Goal: Information Seeking & Learning: Check status

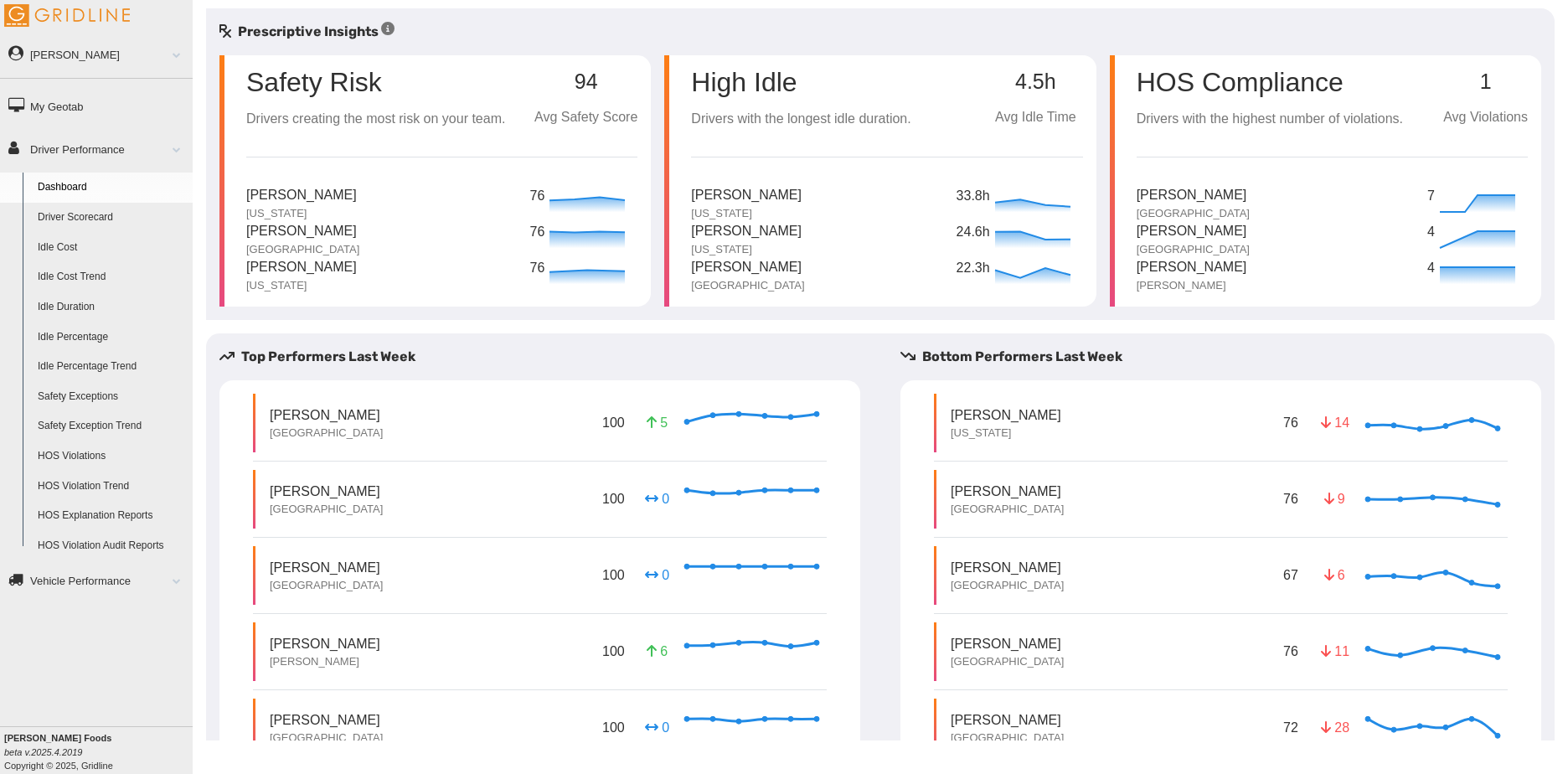
click at [441, 85] on div "Safety Risk" at bounding box center [375, 76] width 259 height 41
click at [610, 229] on icon at bounding box center [587, 239] width 84 height 25
click at [592, 88] on p "94" at bounding box center [586, 81] width 103 height 23
drag, startPoint x: 592, startPoint y: 88, endPoint x: 570, endPoint y: 84, distance: 22.4
click at [592, 87] on p "94" at bounding box center [586, 81] width 103 height 23
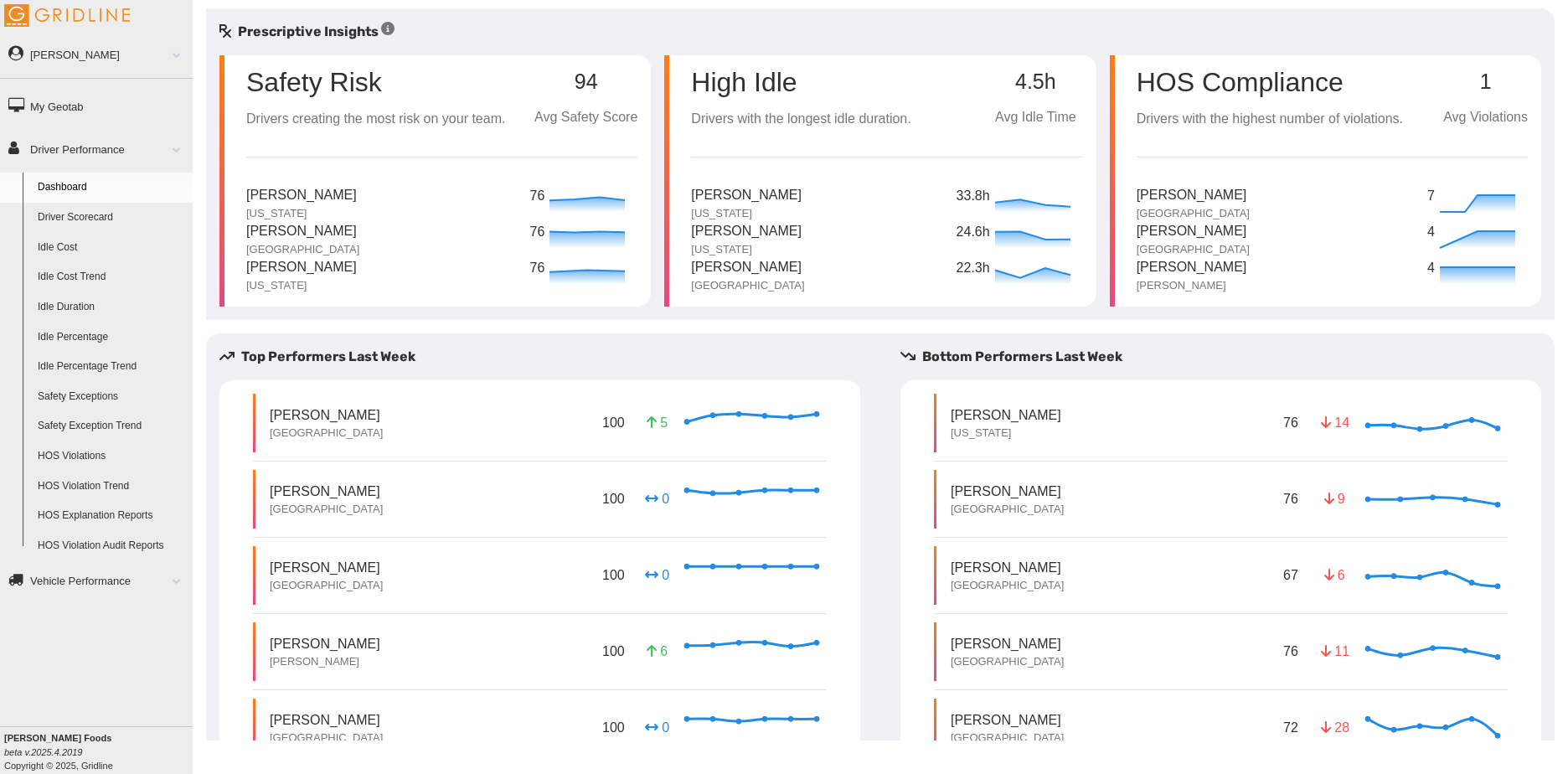
click at [501, 82] on div "Safety Risk" at bounding box center [375, 76] width 259 height 41
click at [333, 119] on p "Drivers creating the most risk on your team." at bounding box center [375, 119] width 259 height 21
click at [312, 89] on p "Safety Risk" at bounding box center [313, 82] width 136 height 27
click at [308, 100] on div "Safety Risk Drivers creating the most risk on your team." at bounding box center [375, 92] width 259 height 75
click at [308, 102] on div "Safety Risk Drivers creating the most risk on your team." at bounding box center [375, 92] width 259 height 75
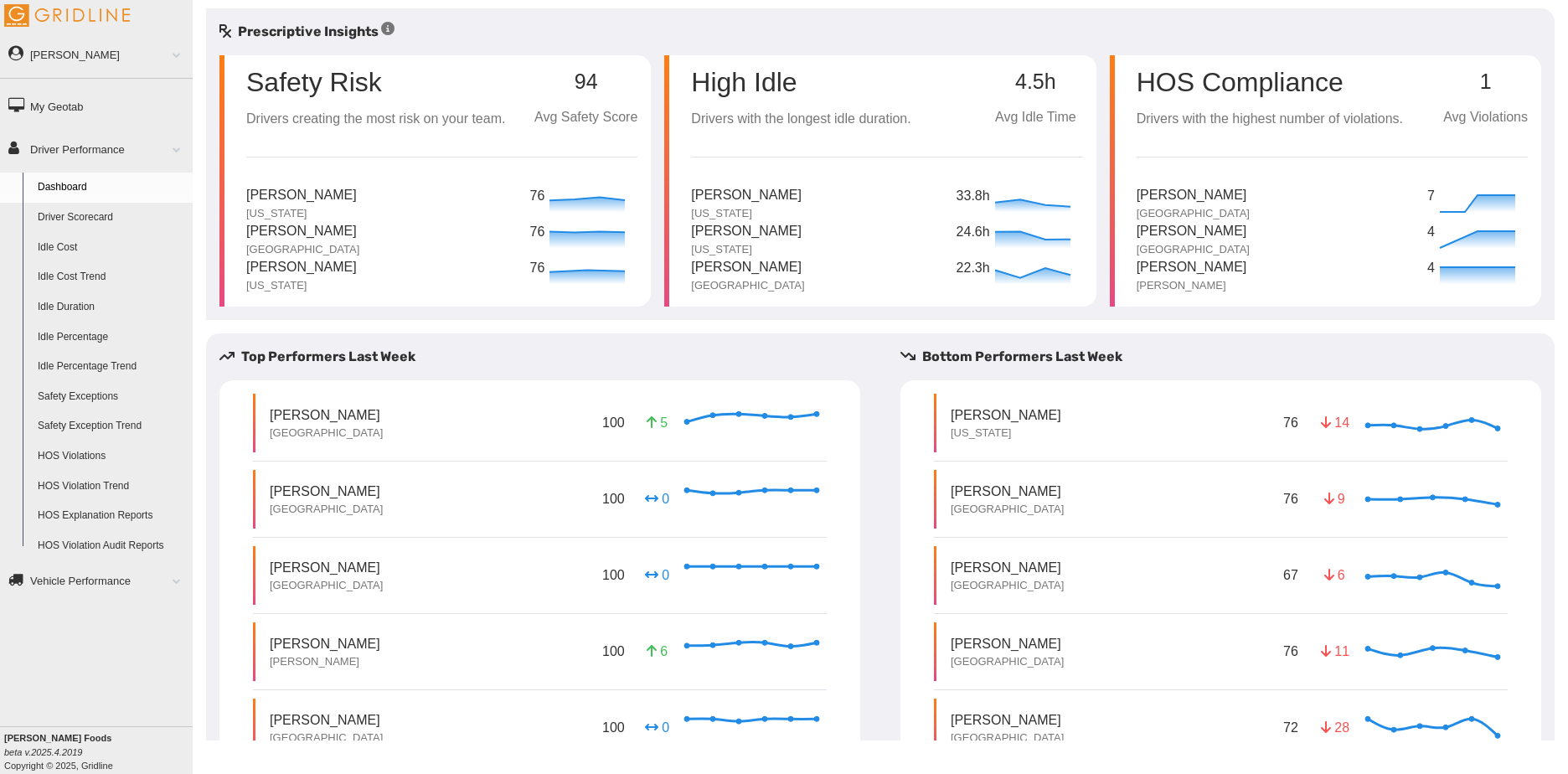
drag, startPoint x: 308, startPoint y: 102, endPoint x: 332, endPoint y: 195, distance: 96.0
click at [332, 195] on p "Donald Groux" at bounding box center [301, 195] width 111 height 21
click at [326, 264] on p "Christian Espinoza" at bounding box center [301, 267] width 111 height 21
click at [117, 213] on link "Driver Scorecard" at bounding box center [112, 217] width 162 height 30
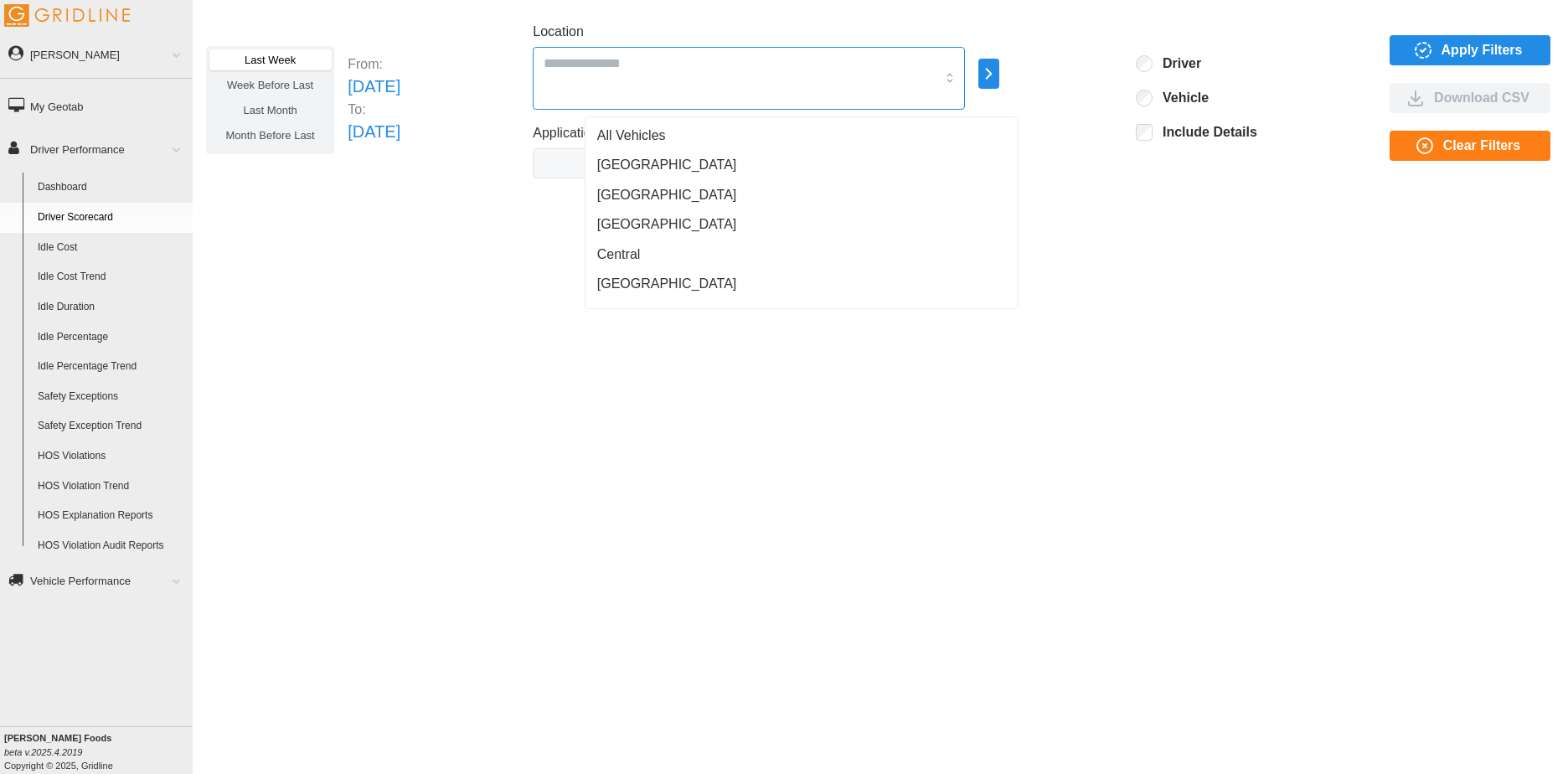
click at [844, 64] on input "Location" at bounding box center [739, 63] width 392 height 22
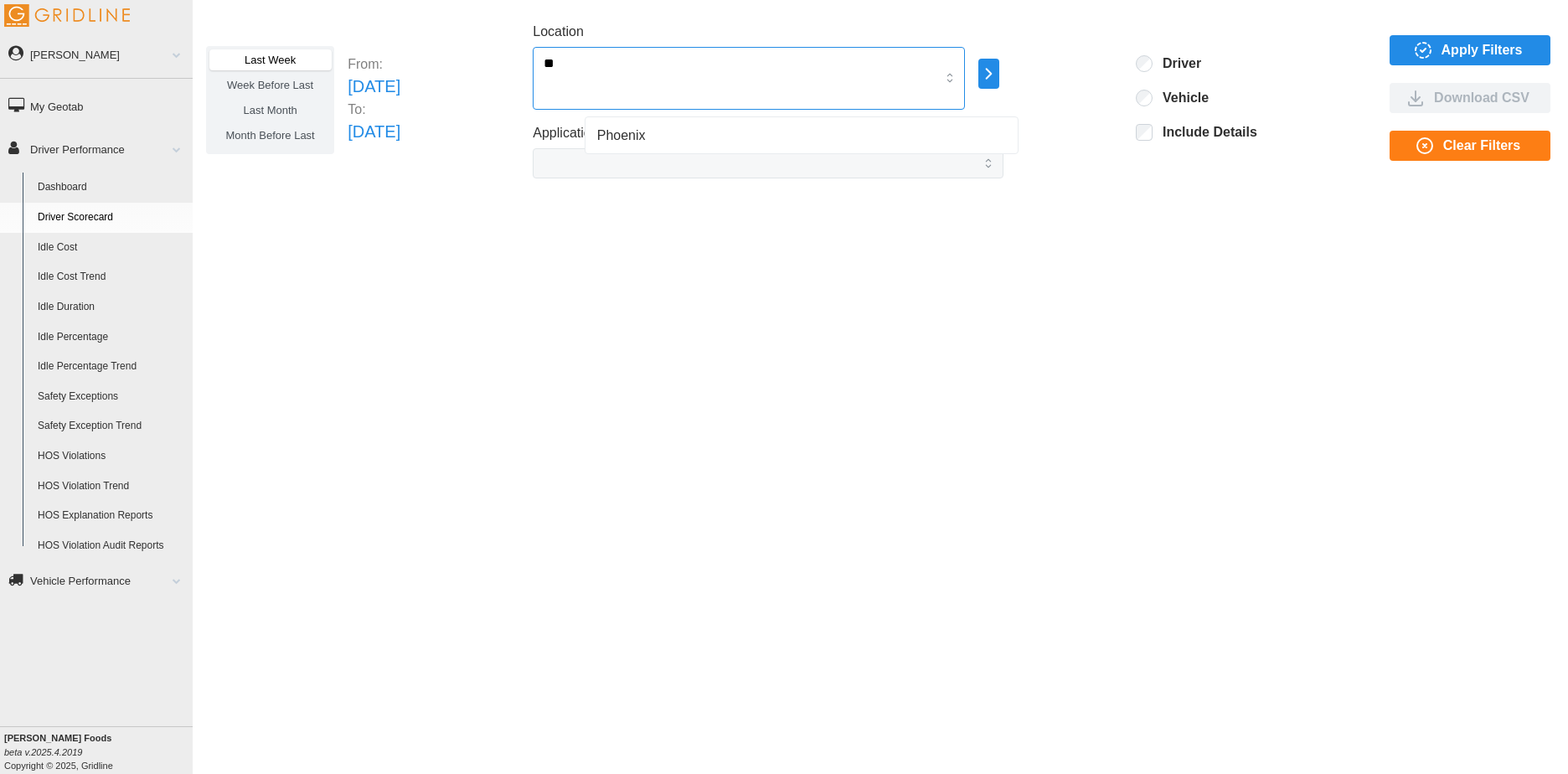
type input "***"
click at [737, 133] on div "Phoenix" at bounding box center [802, 135] width 427 height 30
click at [998, 72] on icon "button" at bounding box center [988, 74] width 19 height 20
click at [1112, 136] on div "Last Week Week Before Last Last Month Month Before Last From: Sun Aug 24 2025 T…" at bounding box center [880, 100] width 1349 height 157
click at [1004, 70] on div "Location Phoenix All Vehicles Atlanta Calgary Canada Central Chicago Dallas Den…" at bounding box center [768, 65] width 471 height 88
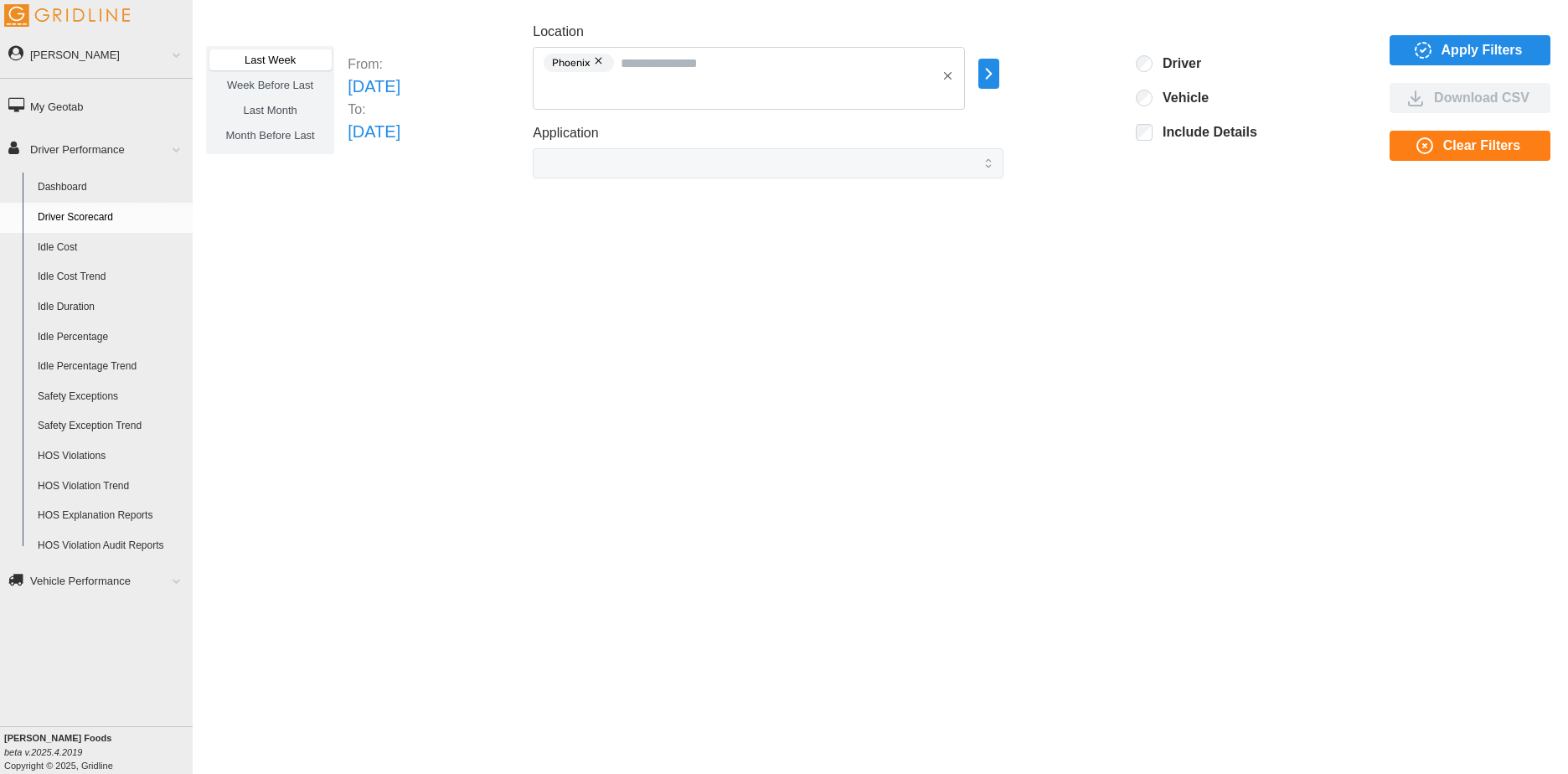
click at [992, 75] on icon "button" at bounding box center [989, 74] width 5 height 10
click at [1081, 78] on div at bounding box center [1081, 76] width 14 height 14
click at [1111, 151] on div "Last Week Week Before Last Last Month Month Before Last From: Sun Aug 24 2025 T…" at bounding box center [880, 100] width 1349 height 157
click at [998, 84] on icon "button" at bounding box center [988, 74] width 19 height 20
click at [1095, 150] on div "Last Week Week Before Last Last Month Month Before Last From: Sun Aug 24 2025 T…" at bounding box center [880, 100] width 1349 height 157
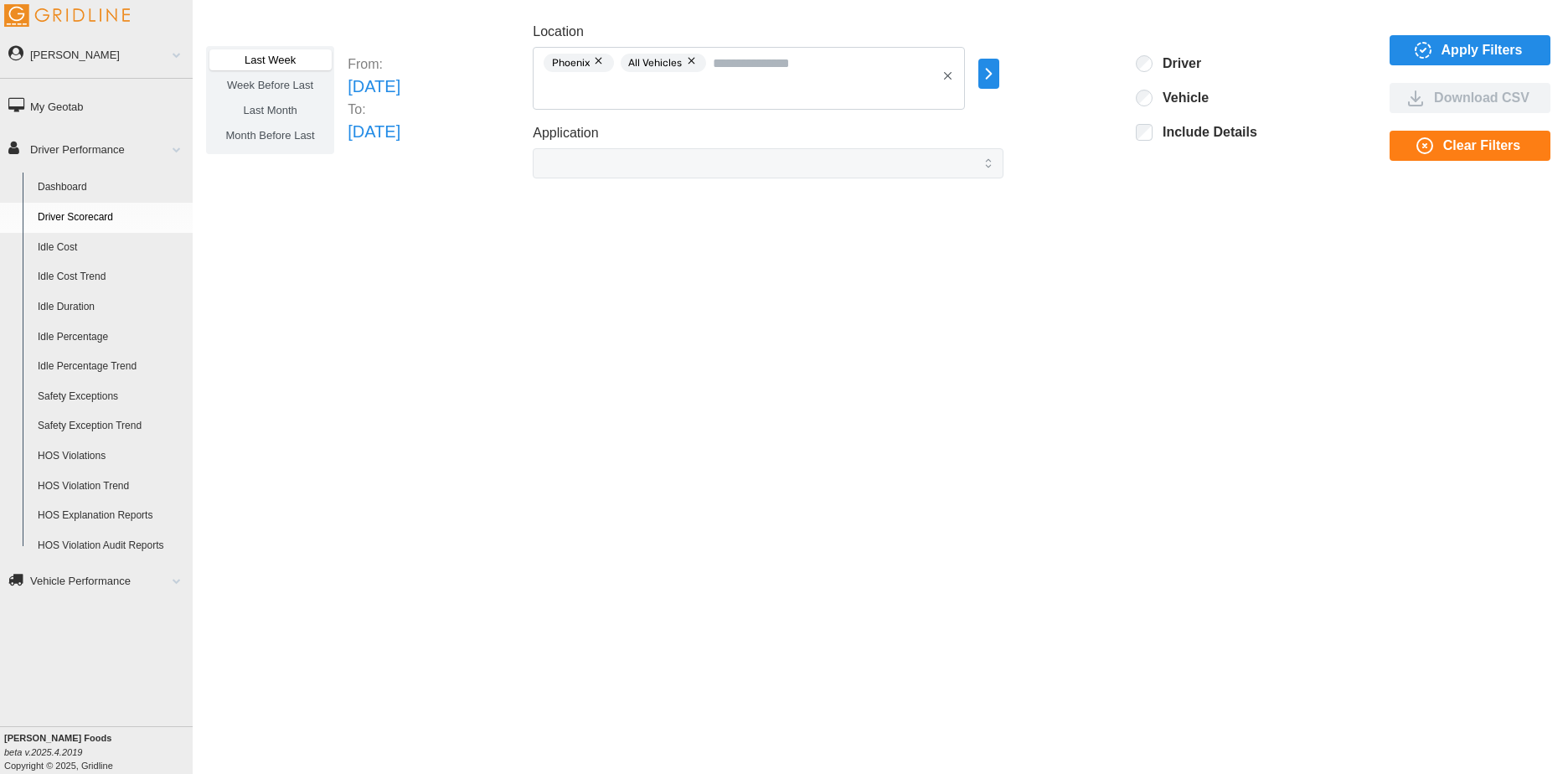
click at [1456, 44] on span "Apply Filters" at bounding box center [1482, 50] width 81 height 29
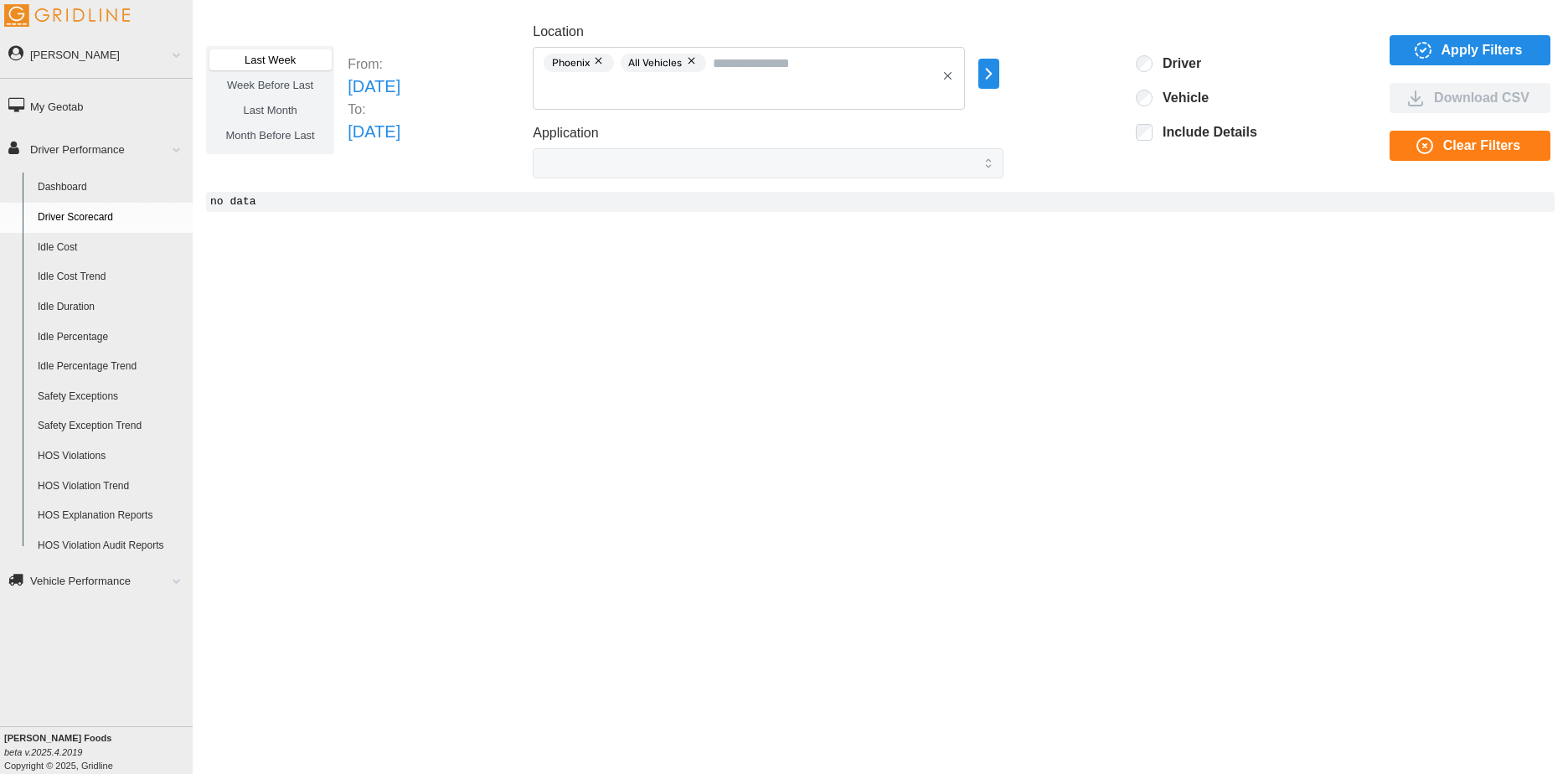
click at [702, 60] on button "button" at bounding box center [692, 61] width 20 height 18
click at [715, 53] on input "Location" at bounding box center [778, 63] width 315 height 22
click at [400, 88] on p "[DATE]" at bounding box center [373, 87] width 53 height 26
click at [280, 112] on span "Last Month" at bounding box center [270, 111] width 53 height 13
click at [1402, 56] on span "Apply Filters" at bounding box center [1468, 50] width 134 height 29
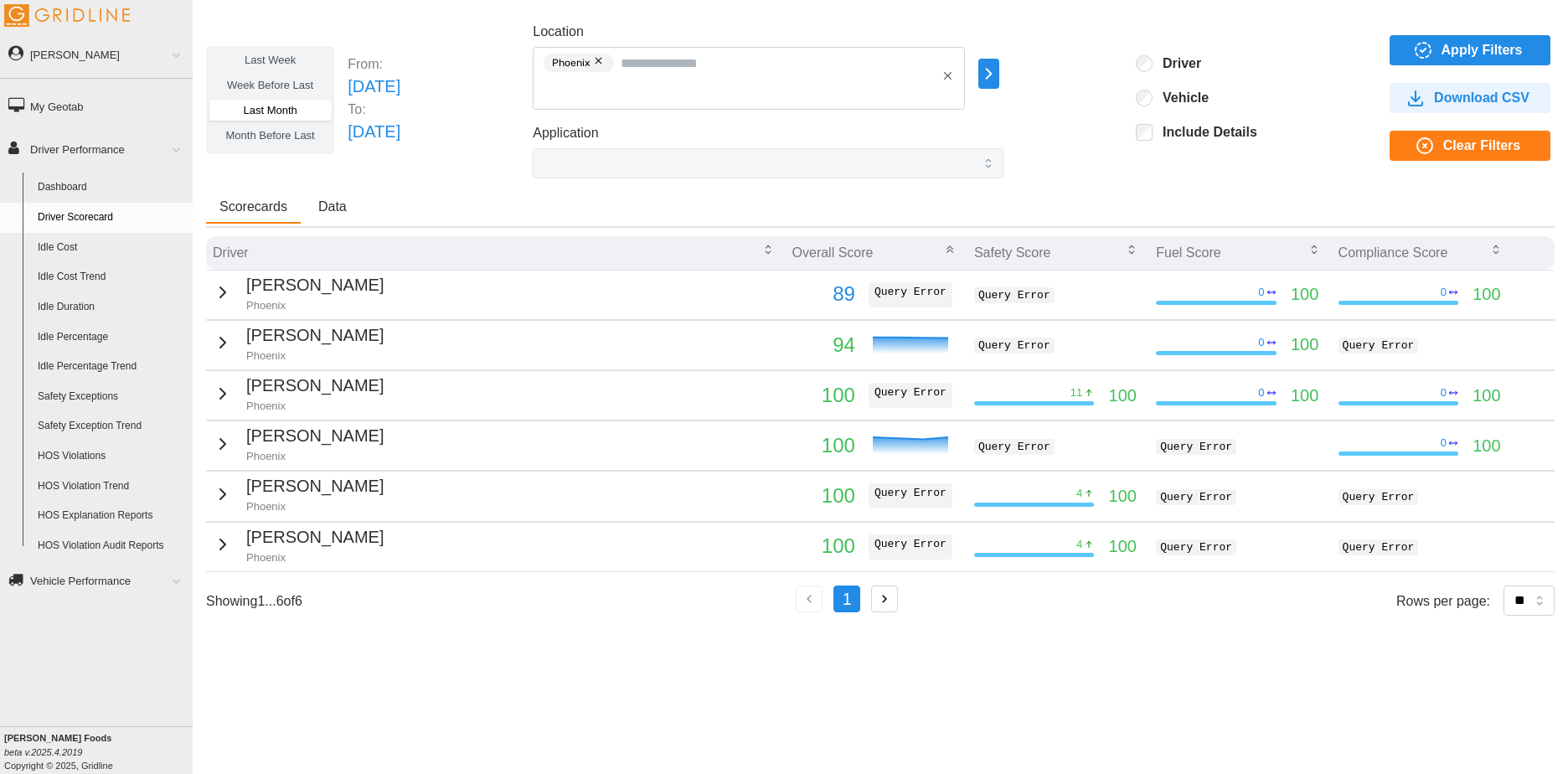
click at [854, 289] on p "89" at bounding box center [824, 294] width 63 height 32
click at [841, 291] on p "89" at bounding box center [824, 294] width 63 height 32
drag, startPoint x: 197, startPoint y: 287, endPoint x: 240, endPoint y: 286, distance: 43.0
click at [201, 287] on div "Last Week Week Before Last Last Month Month Before Last From: Tue Jul 01 2025 T…" at bounding box center [880, 374] width 1375 height 732
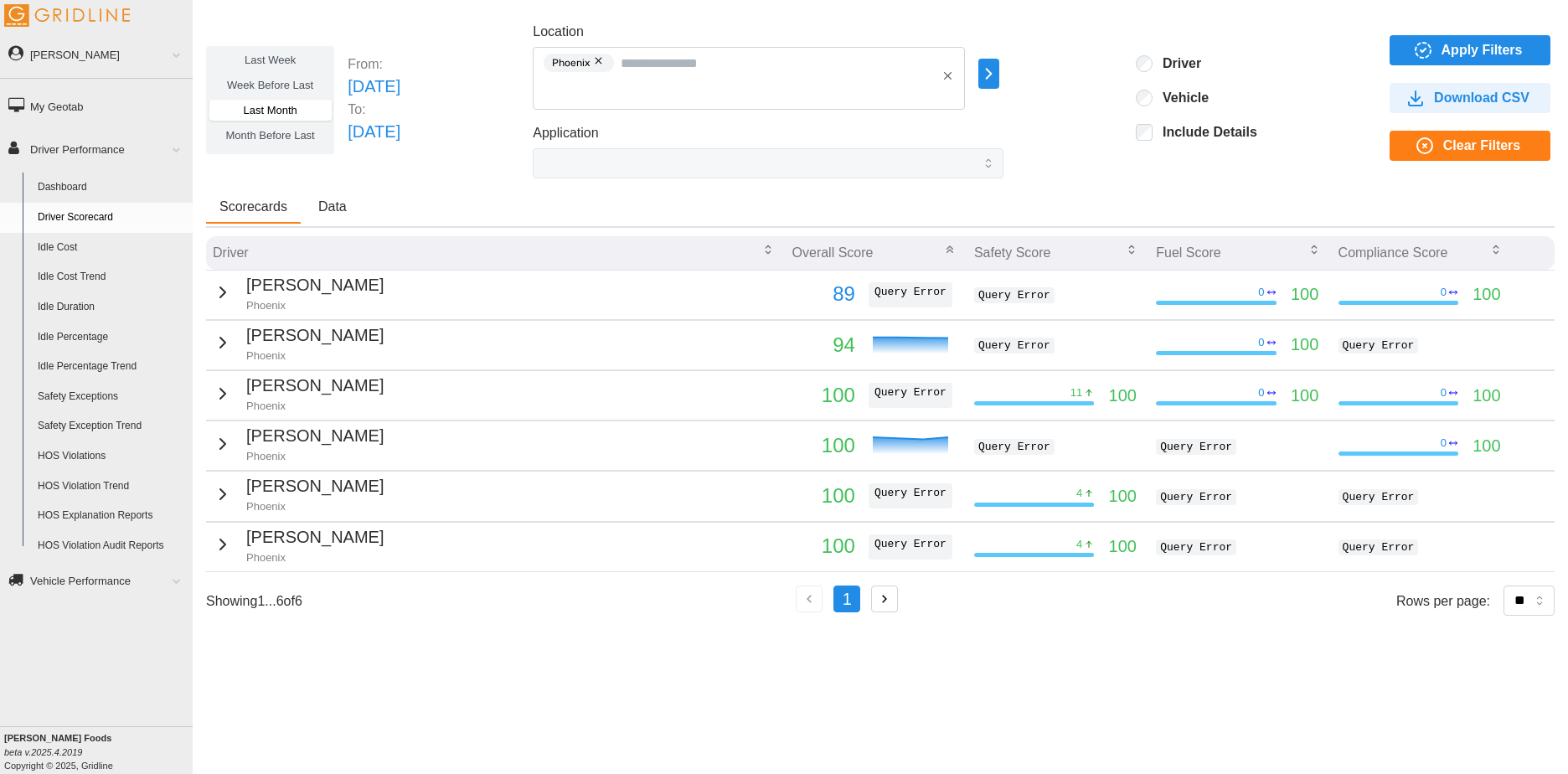
drag, startPoint x: 240, startPoint y: 287, endPoint x: 230, endPoint y: 294, distance: 12.2
click at [235, 290] on div "BUFORD BEN Phoenix" at bounding box center [298, 292] width 171 height 41
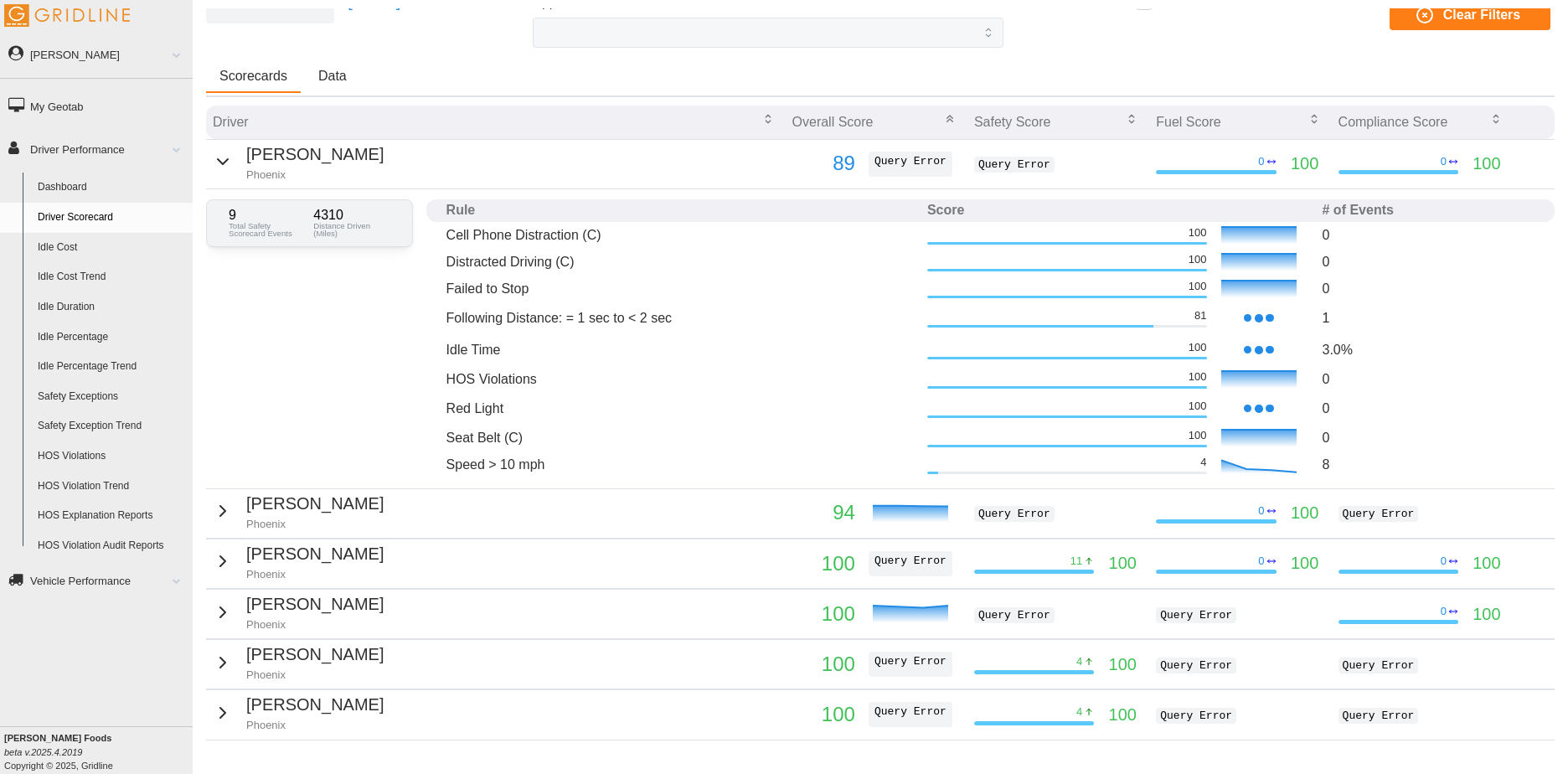
scroll to position [168, 0]
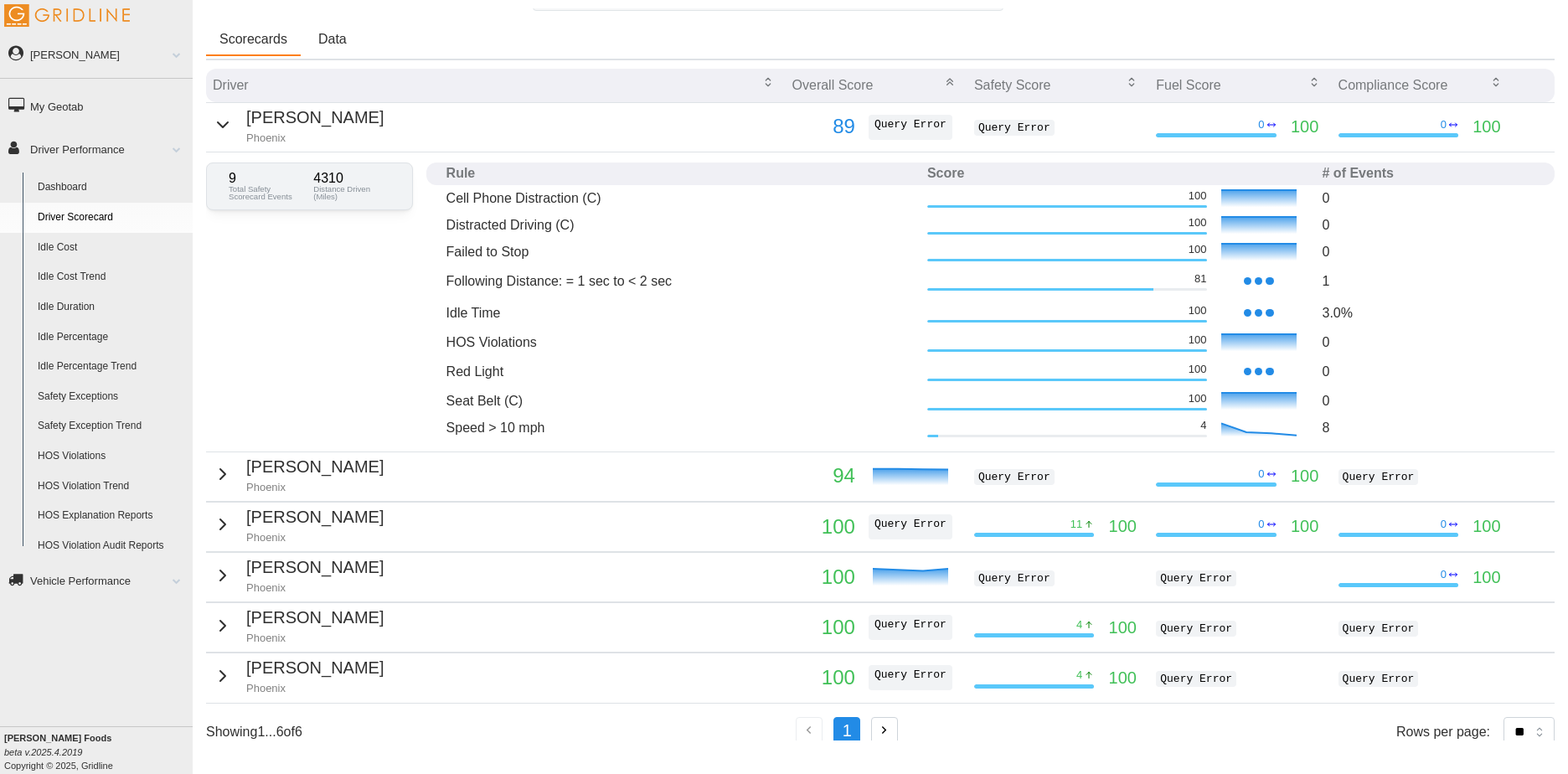
click at [230, 473] on div "Danny D. Villalobos Phoenix" at bounding box center [298, 475] width 171 height 41
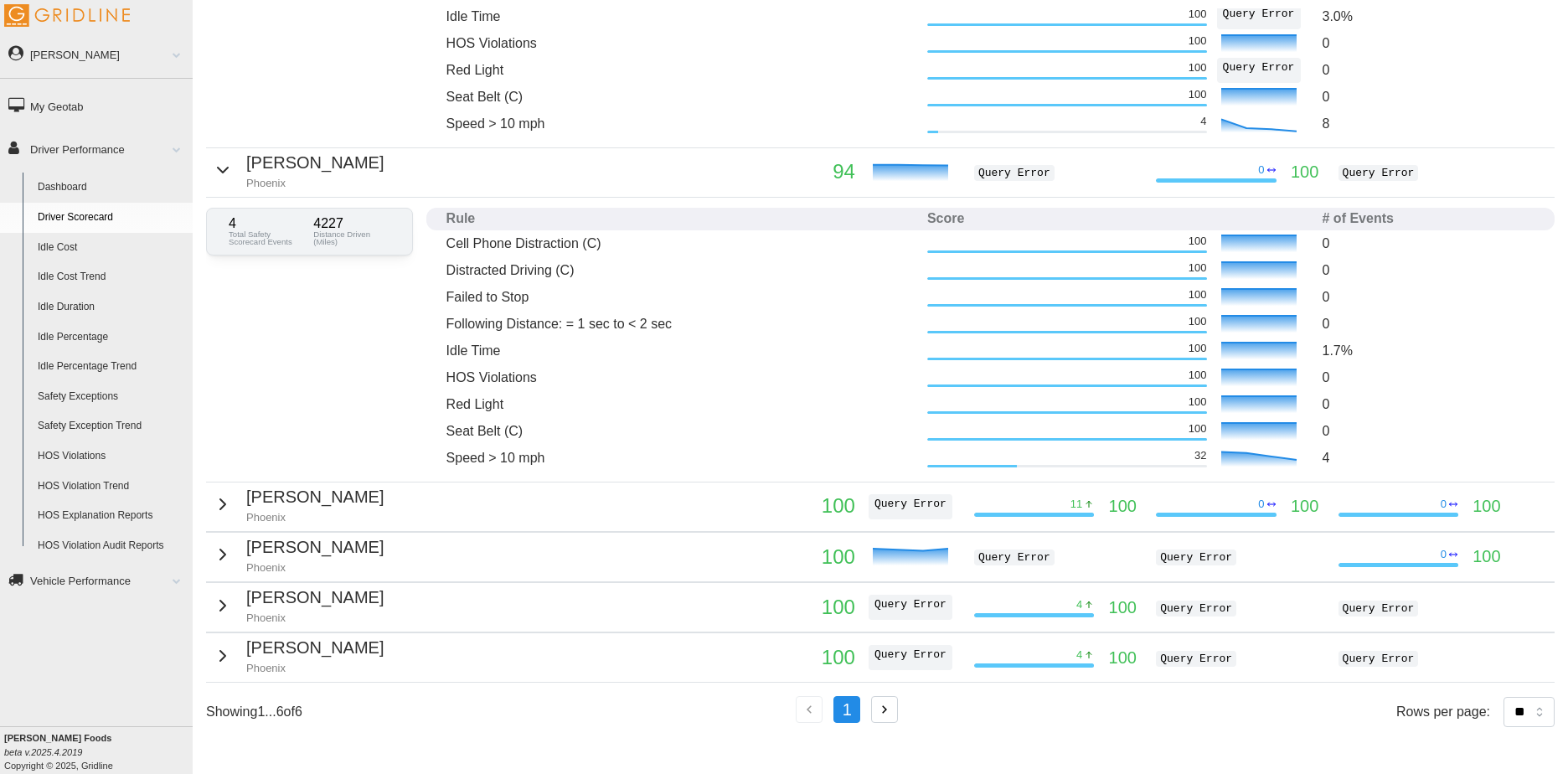
scroll to position [462, 0]
click at [213, 500] on icon "button" at bounding box center [223, 504] width 20 height 20
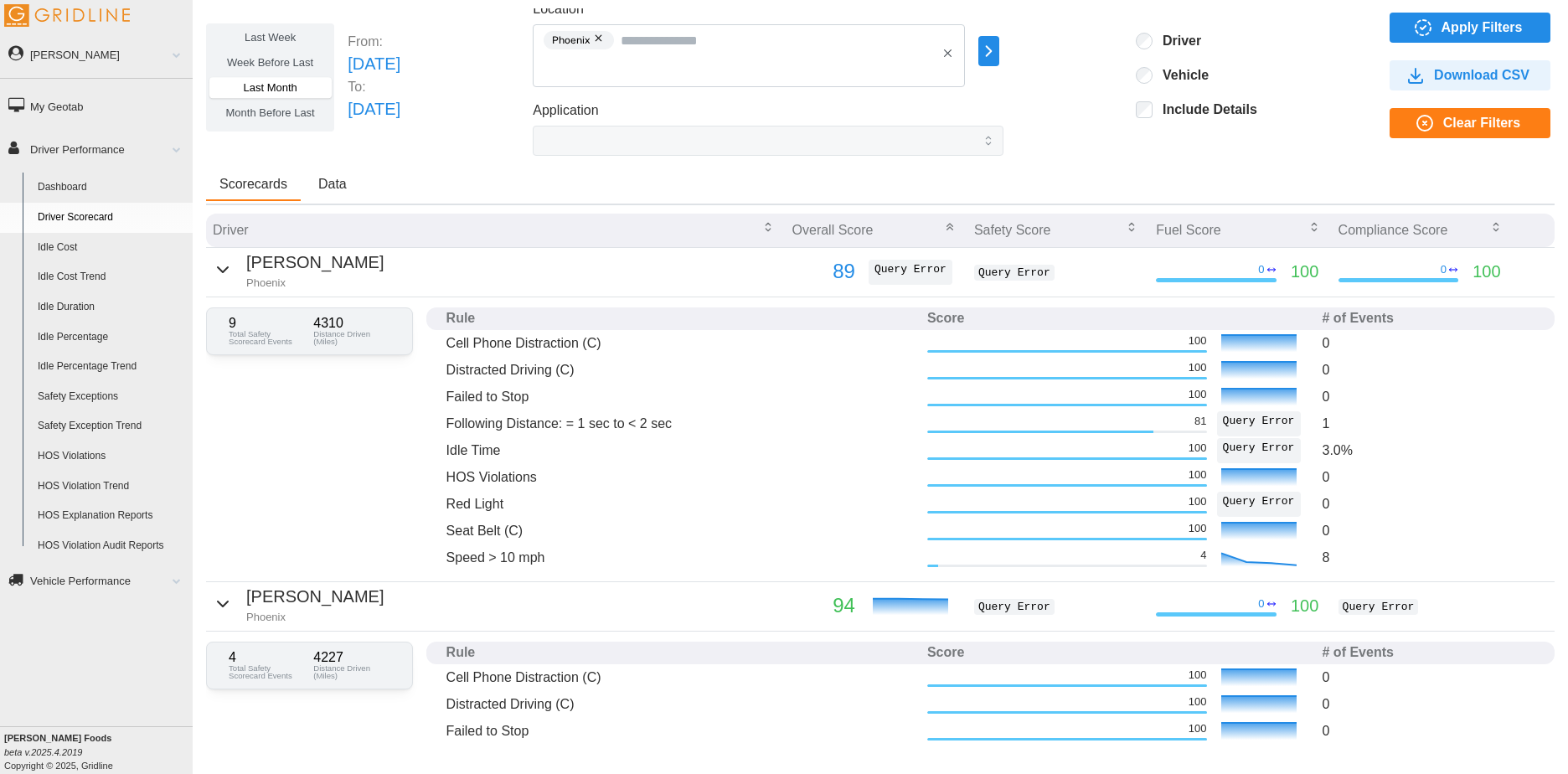
scroll to position [0, 0]
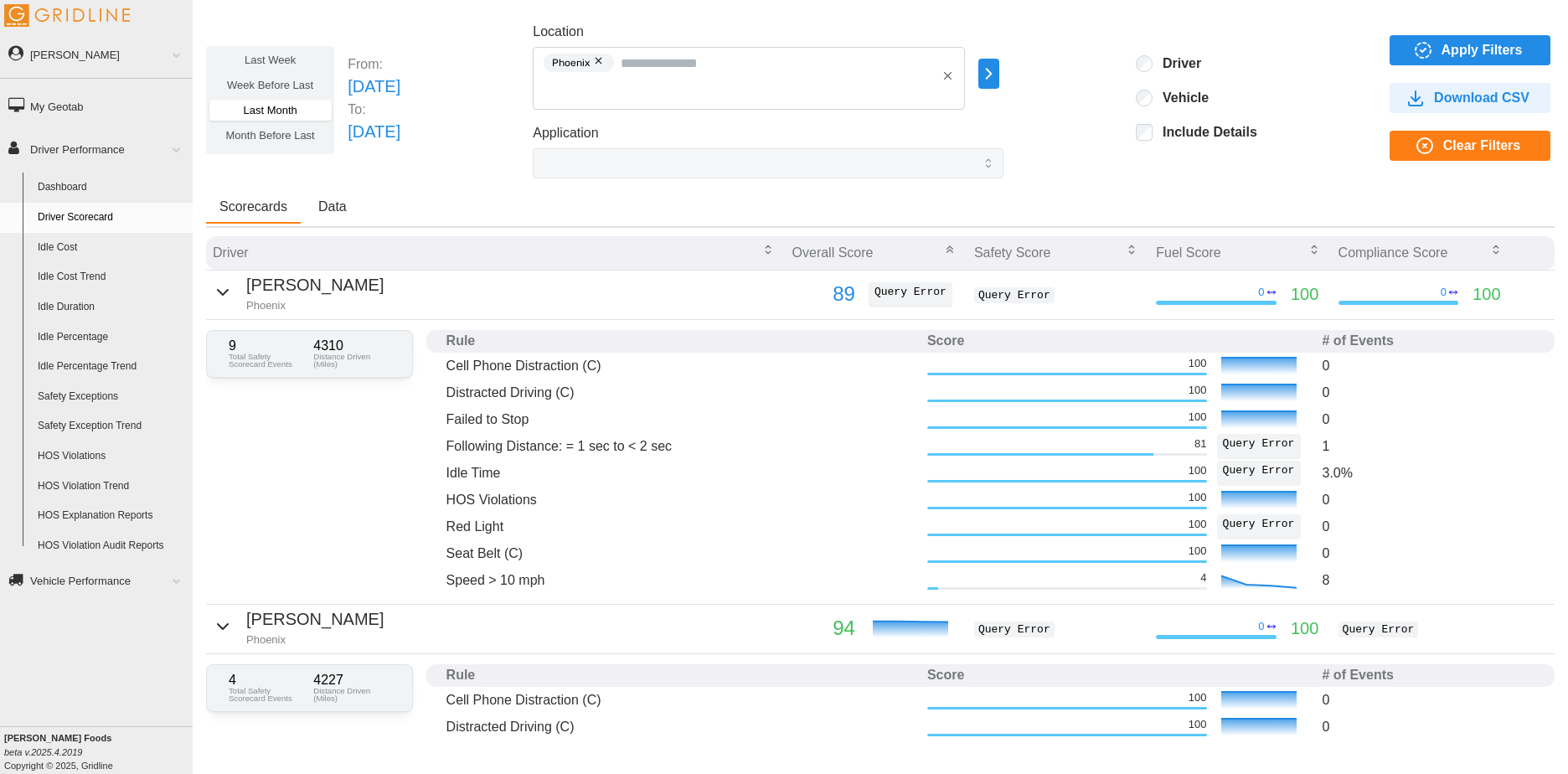
click at [90, 400] on link "Safety Exceptions" at bounding box center [112, 396] width 162 height 30
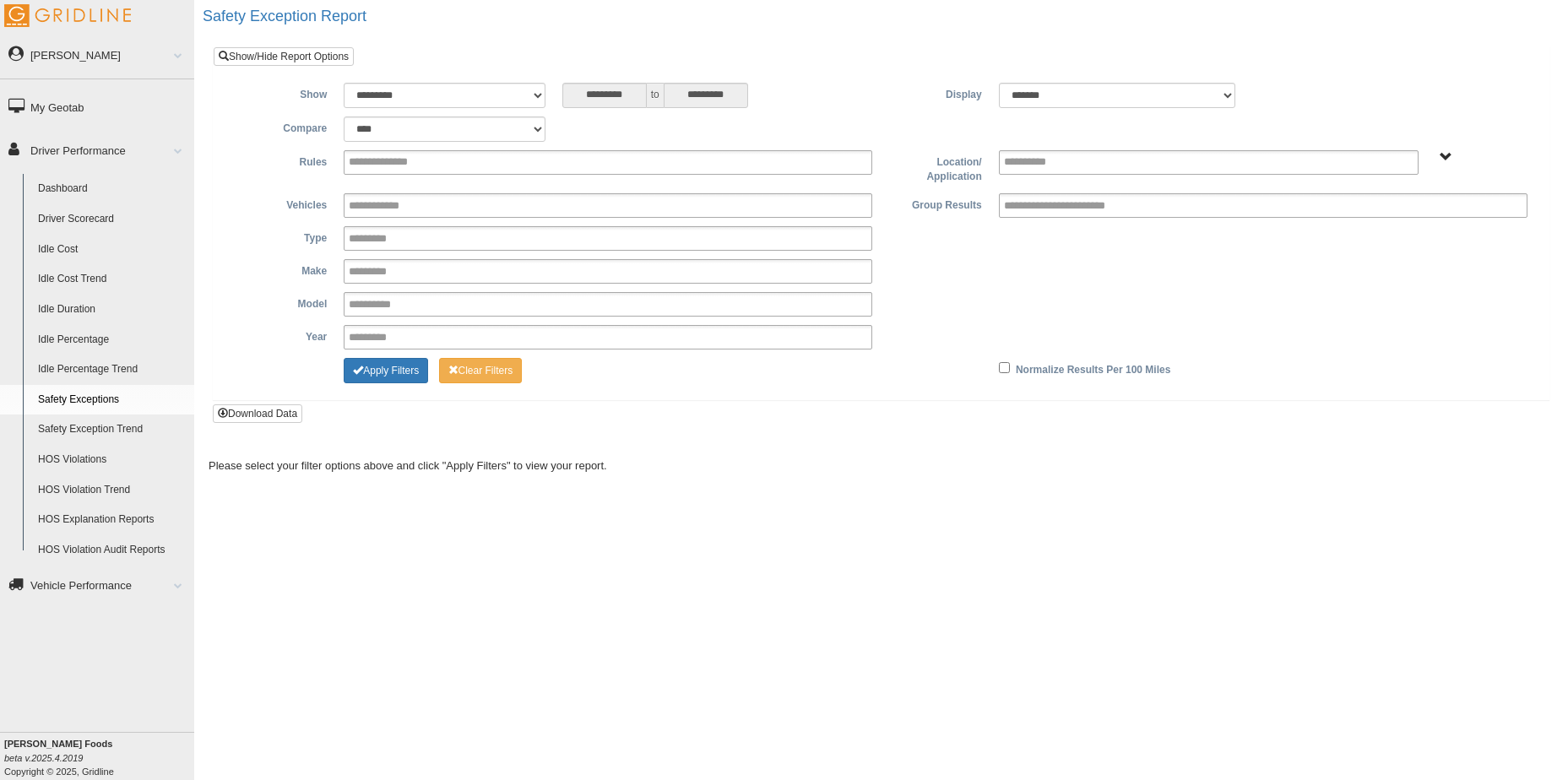
click at [88, 457] on link "HOS Violations" at bounding box center [112, 460] width 163 height 31
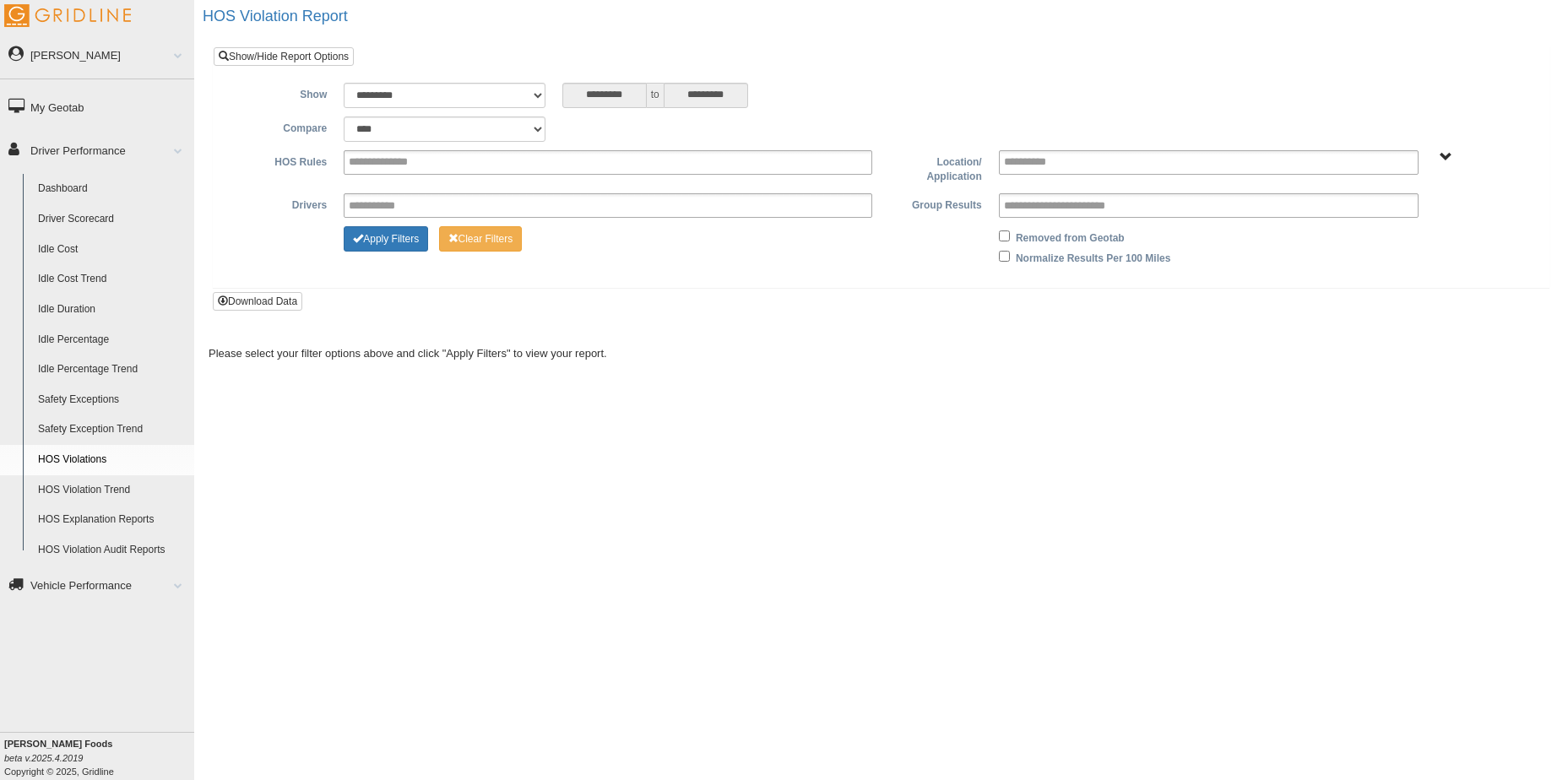
click at [56, 213] on link "Driver Scorecard" at bounding box center [112, 219] width 163 height 31
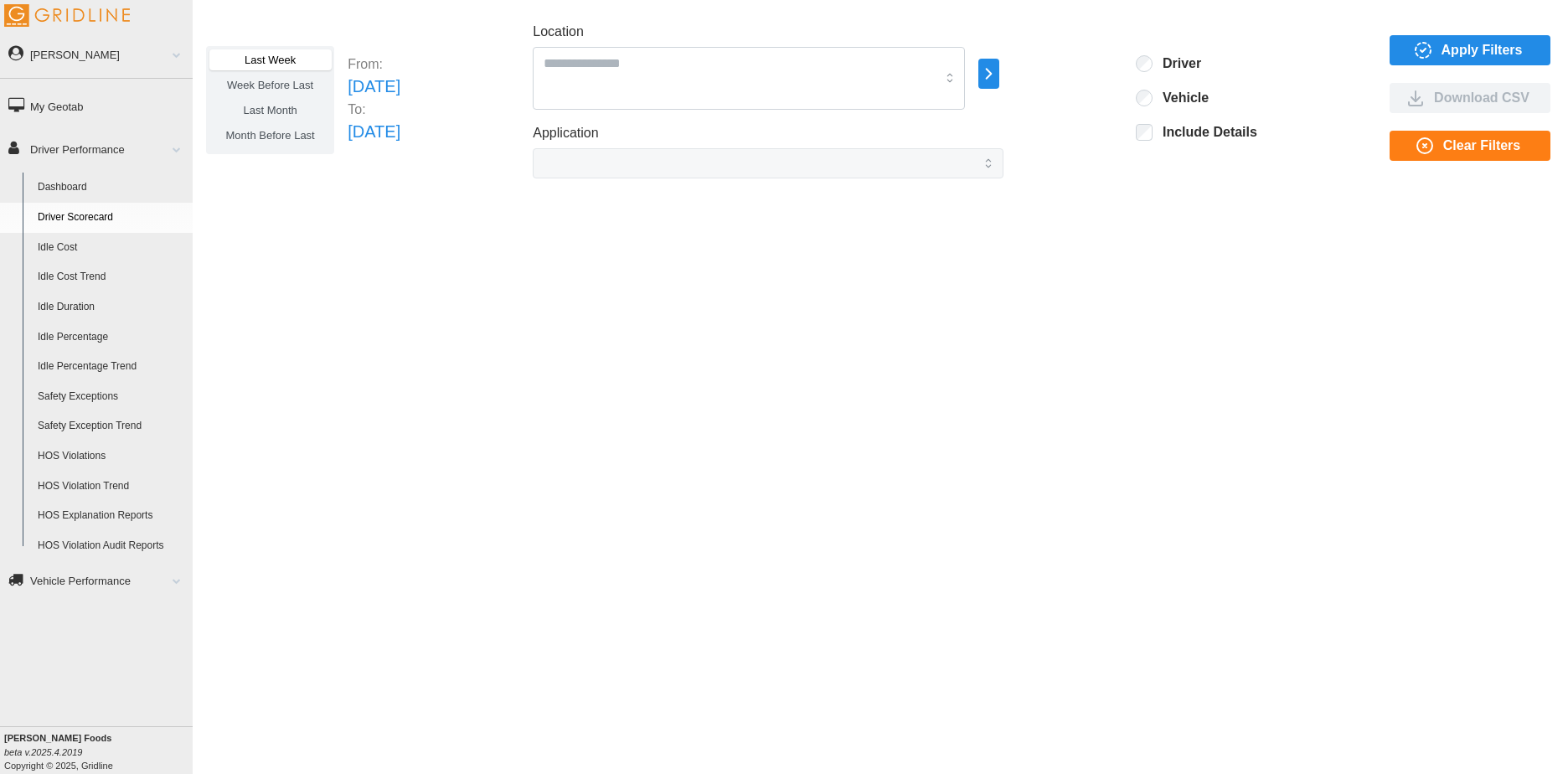
click at [289, 76] on label "Week Before Last" at bounding box center [270, 85] width 122 height 21
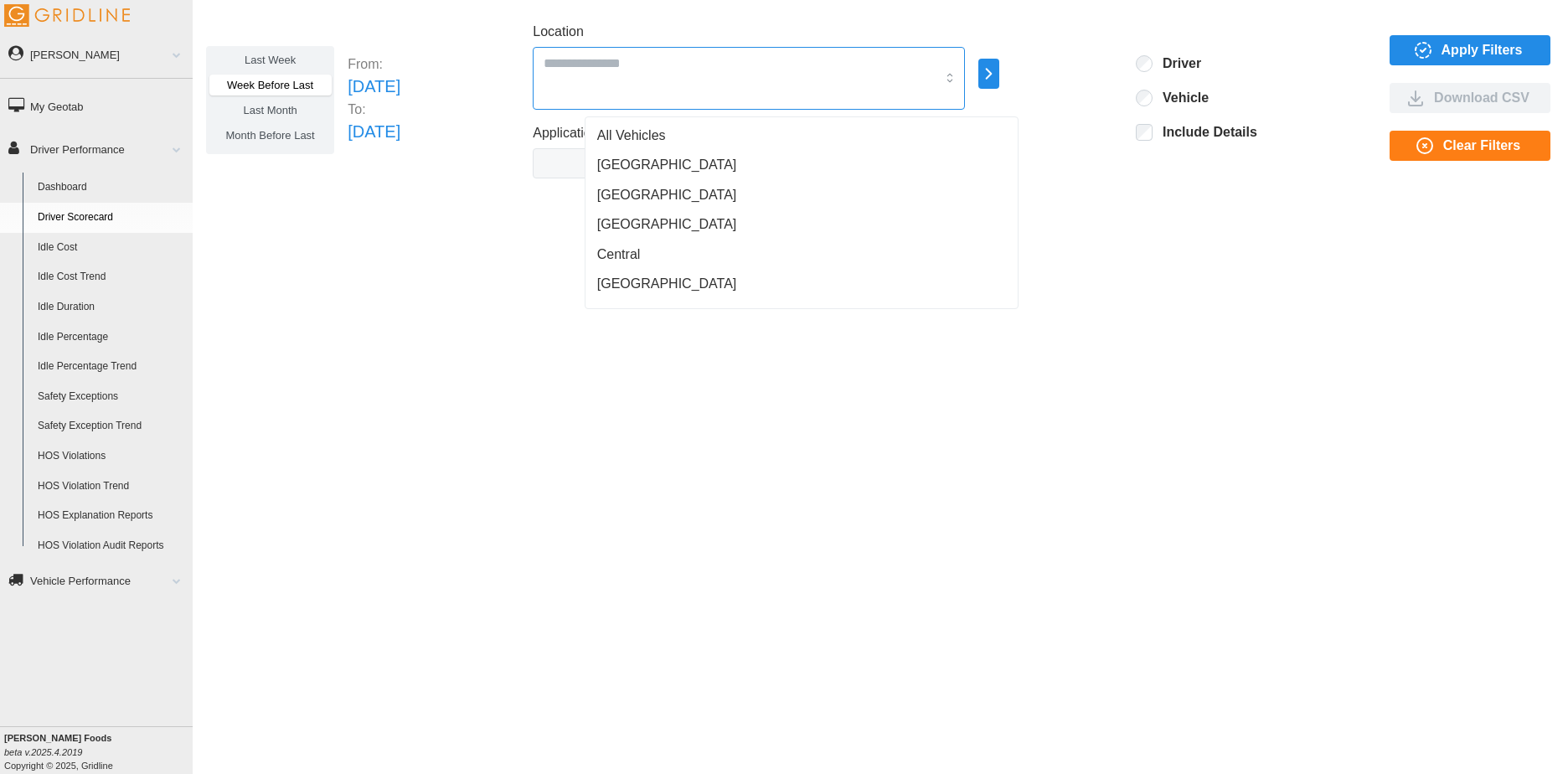
click at [713, 80] on div at bounding box center [749, 78] width 432 height 63
click at [639, 193] on span "Phoenix" at bounding box center [621, 198] width 49 height 20
click at [998, 76] on icon "button" at bounding box center [988, 74] width 19 height 20
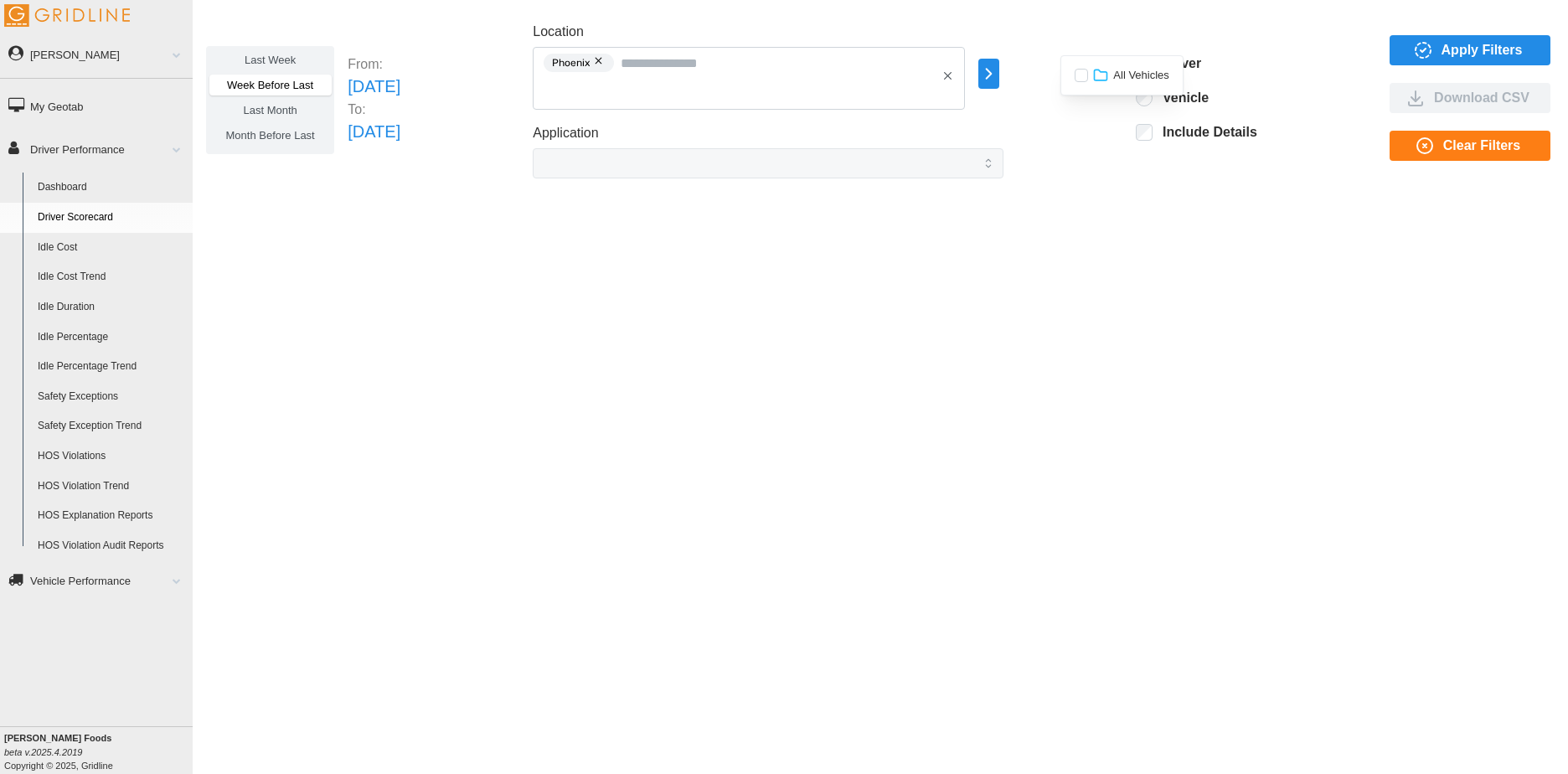
click at [1112, 64] on div "All Vehicles" at bounding box center [1122, 76] width 123 height 41
click at [1432, 59] on icon "button" at bounding box center [1423, 51] width 20 height 20
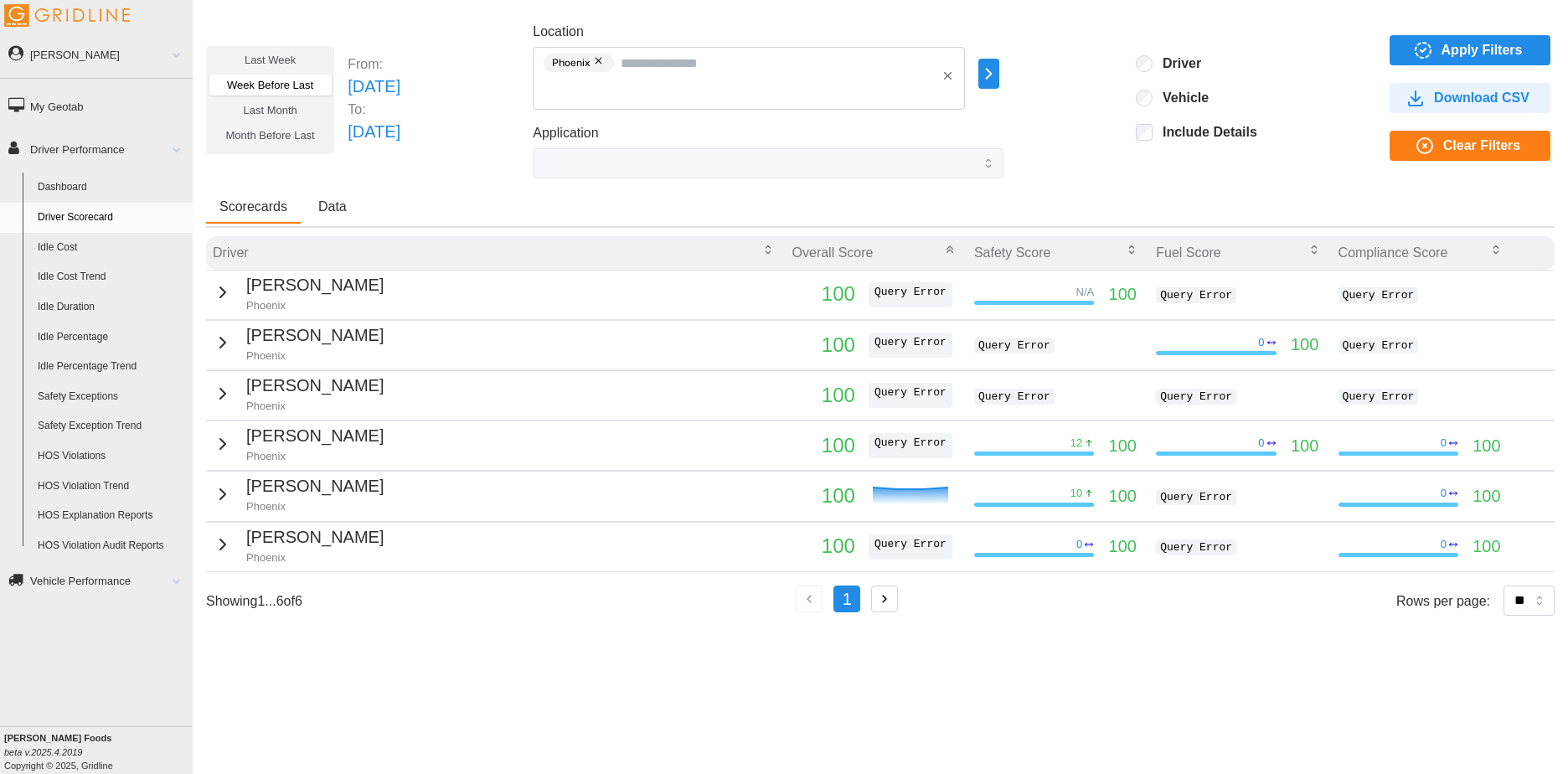
click at [809, 306] on p "100" at bounding box center [824, 294] width 63 height 32
click at [234, 297] on div "[PERSON_NAME]" at bounding box center [298, 292] width 171 height 41
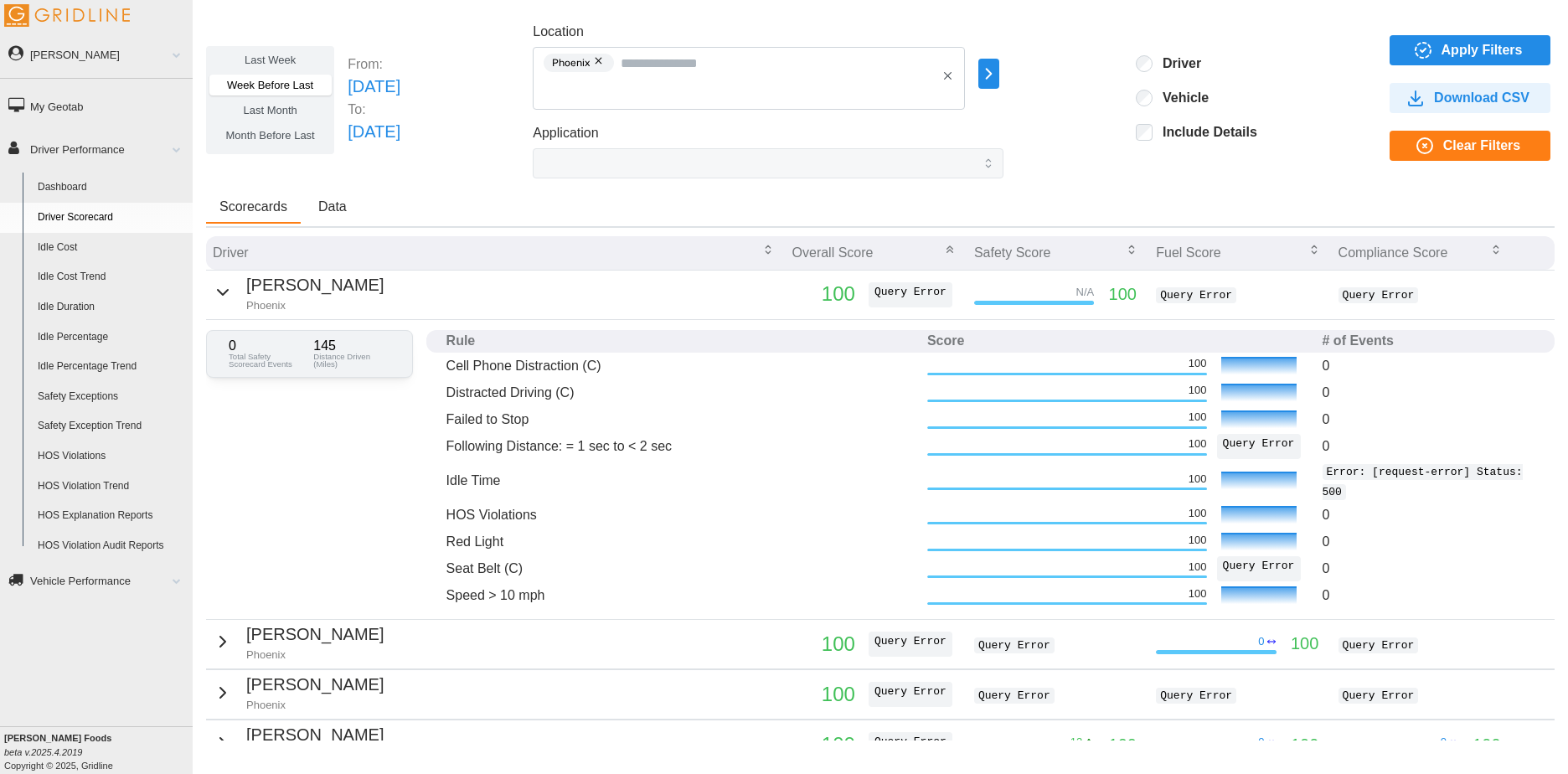
click at [1338, 491] on p "Error: [request-error] Status: 500" at bounding box center [1429, 481] width 212 height 41
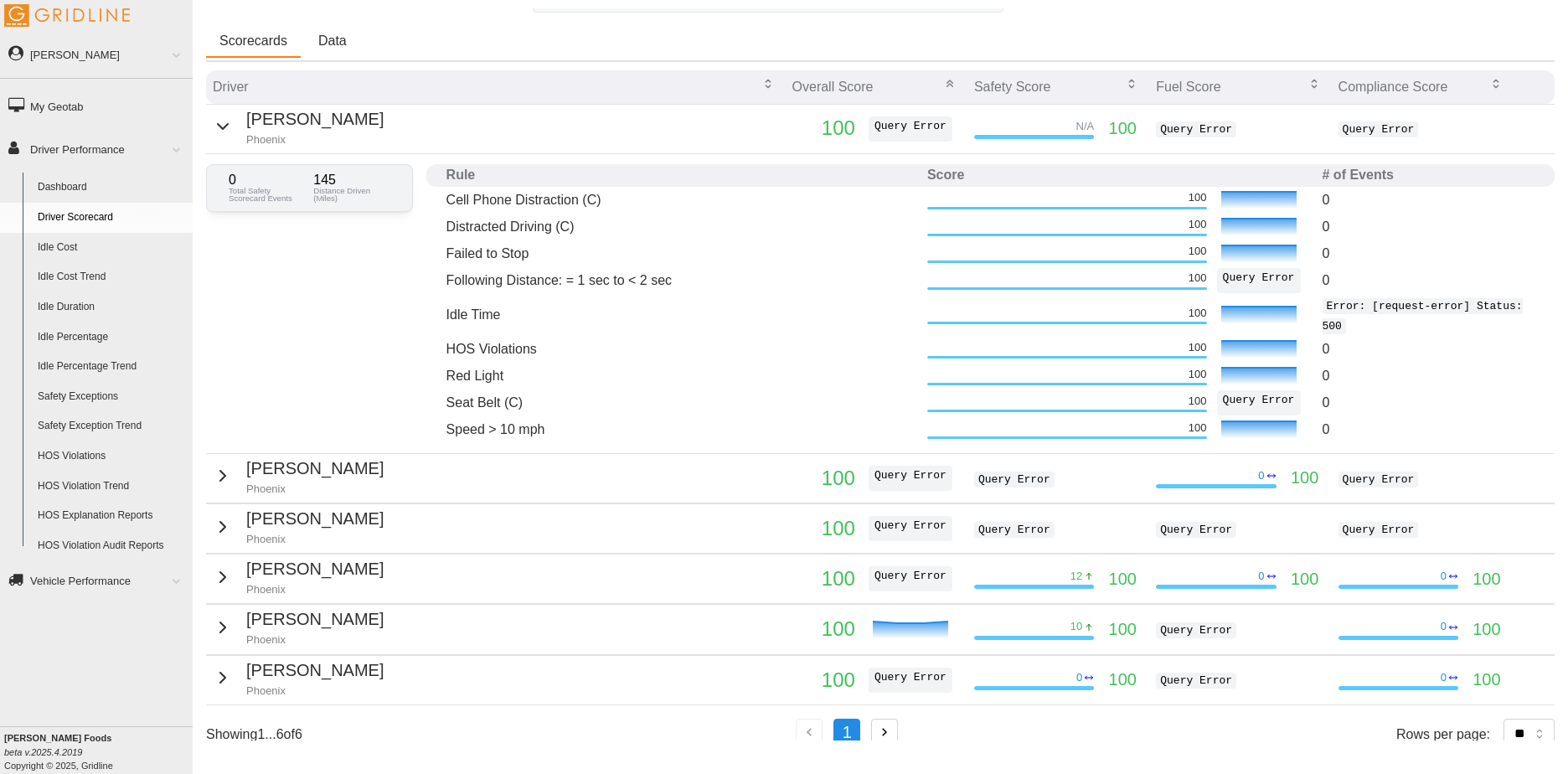
scroll to position [168, 0]
drag, startPoint x: 644, startPoint y: 51, endPoint x: 618, endPoint y: 32, distance: 32.2
click at [644, 51] on div "Scorecards Data" at bounding box center [880, 41] width 1349 height 36
